Goal: Task Accomplishment & Management: Use online tool/utility

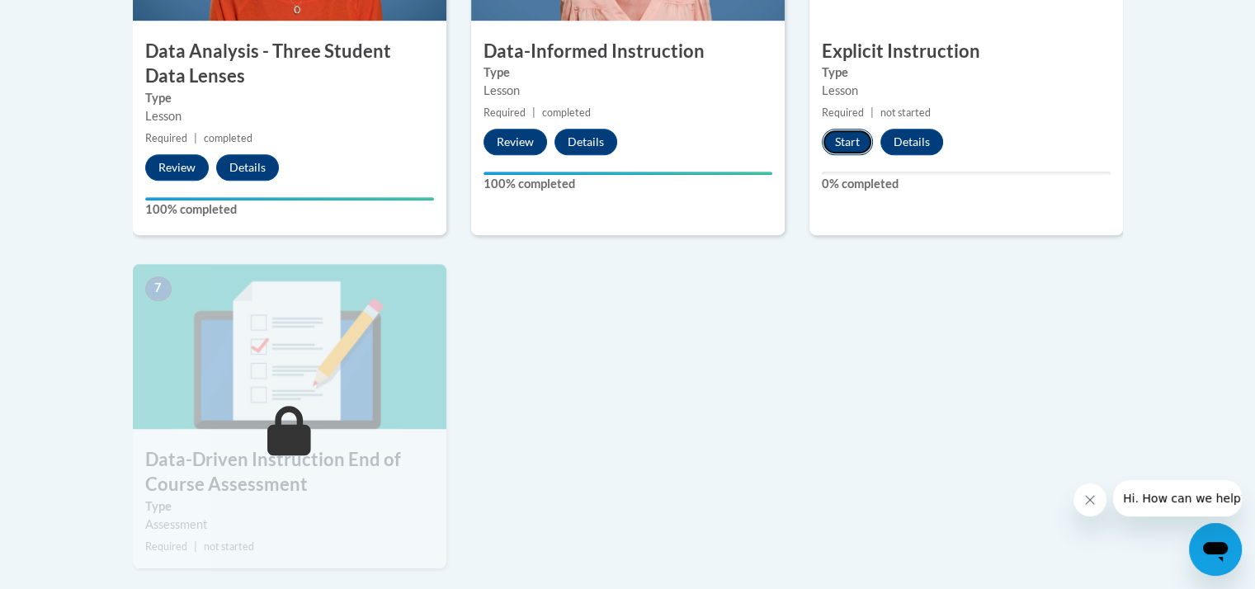
click at [839, 144] on button "Start" at bounding box center [847, 142] width 51 height 26
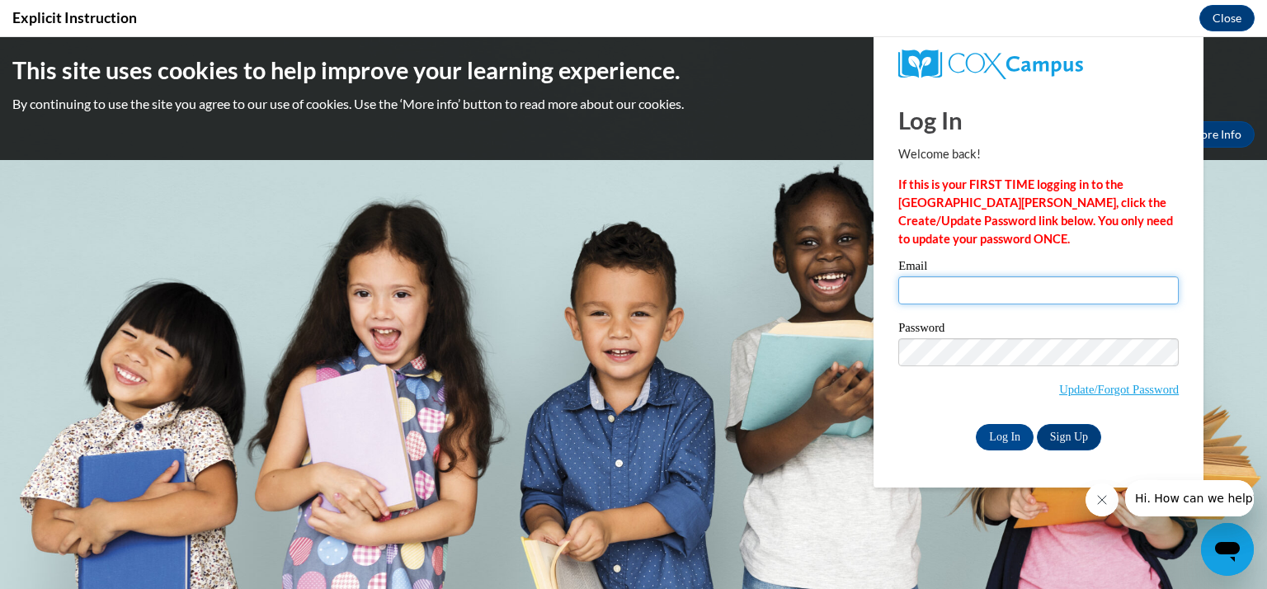
click at [956, 287] on input "Email" at bounding box center [1039, 290] width 281 height 28
type input "[EMAIL_ADDRESS][DOMAIN_NAME]"
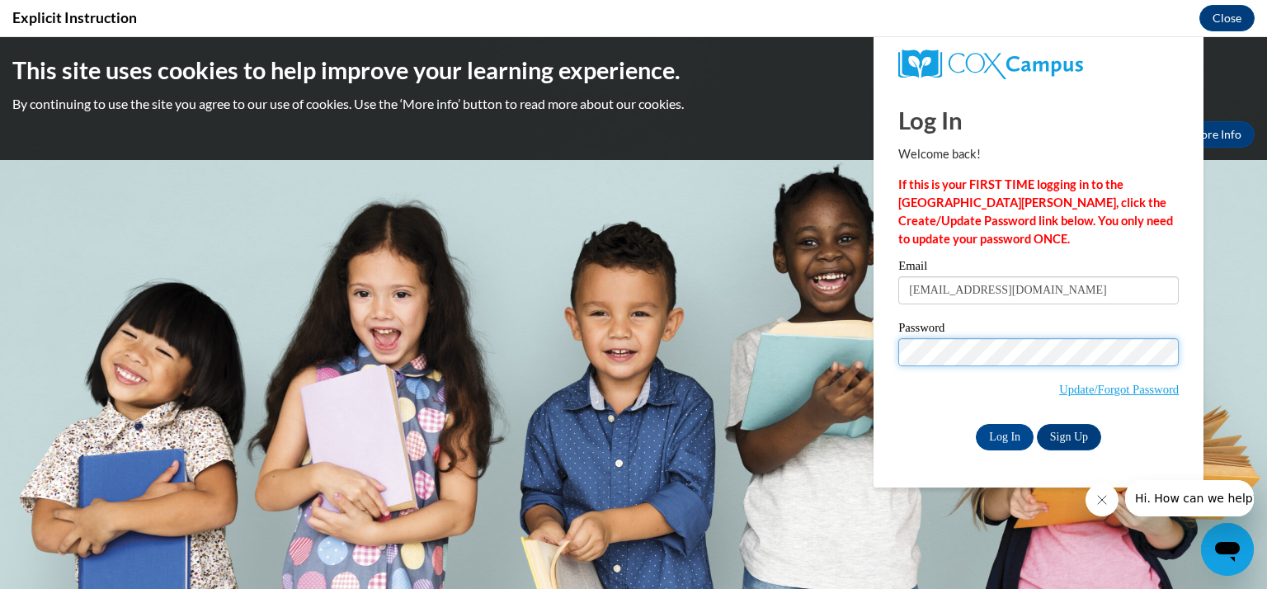
click at [976, 424] on input "Log In" at bounding box center [1005, 437] width 58 height 26
